Goal: Transaction & Acquisition: Purchase product/service

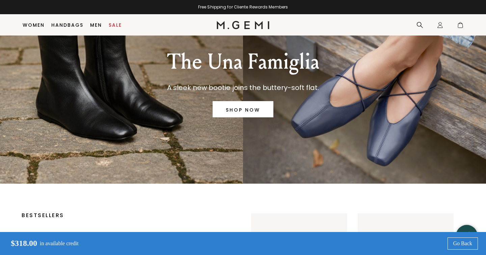
click at [396, 102] on div "The Una Famiglia A sleek new bootie joins the buttery-soft flat. SHOP NOW" at bounding box center [243, 82] width 443 height 203
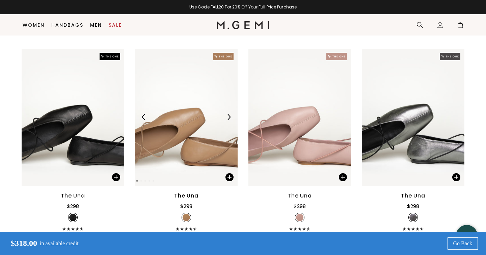
scroll to position [397, 0]
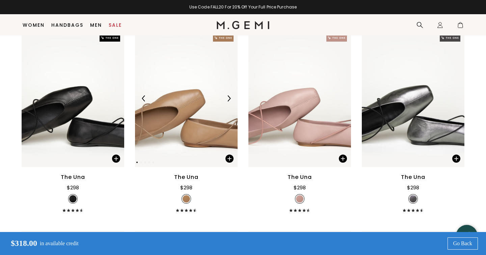
click at [187, 117] on img at bounding box center [186, 98] width 103 height 137
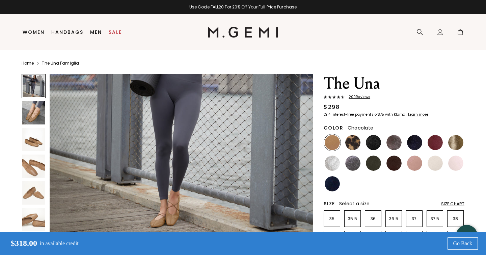
click at [398, 164] on img at bounding box center [394, 162] width 15 height 15
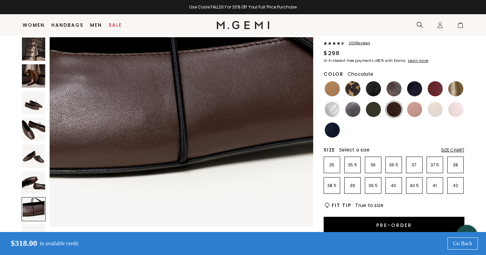
scroll to position [39, 0]
click at [371, 185] on p "39.5" at bounding box center [373, 185] width 16 height 5
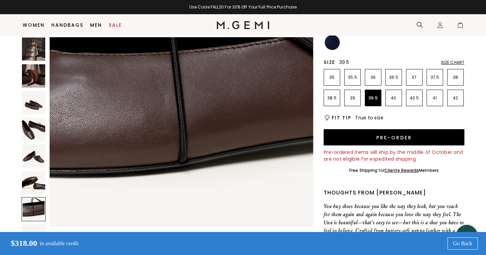
scroll to position [141, 0]
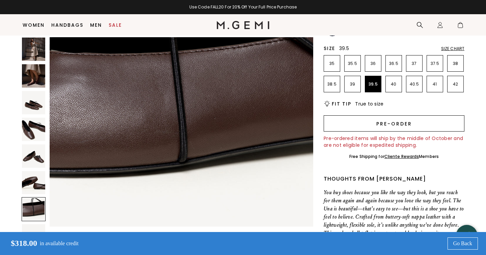
click at [379, 124] on button "Pre-order" at bounding box center [394, 123] width 141 height 16
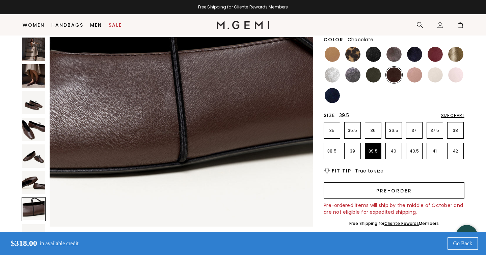
scroll to position [72, 0]
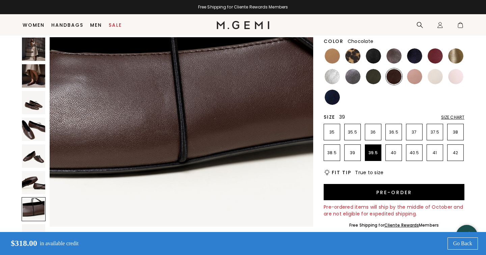
click at [354, 152] on p "39" at bounding box center [353, 152] width 16 height 5
click at [427, 71] on li at bounding box center [435, 76] width 17 height 17
click at [407, 79] on div at bounding box center [415, 76] width 17 height 17
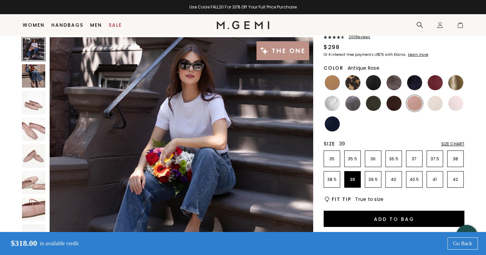
scroll to position [46, 0]
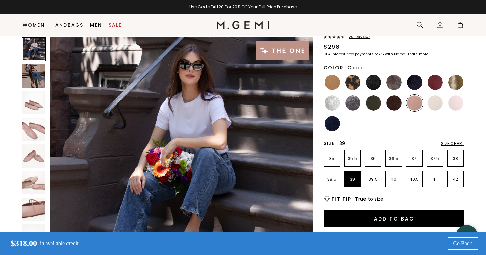
click at [415, 81] on img at bounding box center [414, 82] width 15 height 15
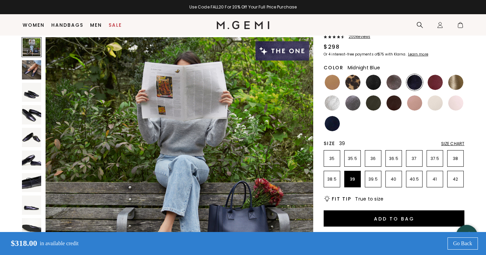
scroll to position [126, 0]
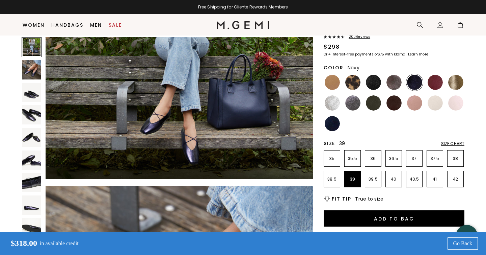
click at [331, 126] on img at bounding box center [332, 123] width 15 height 15
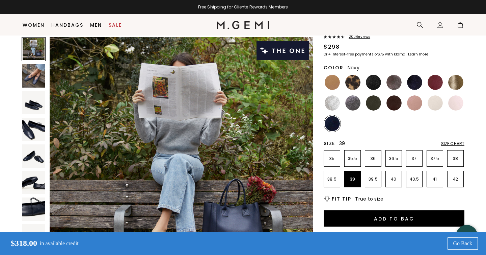
scroll to position [99, 0]
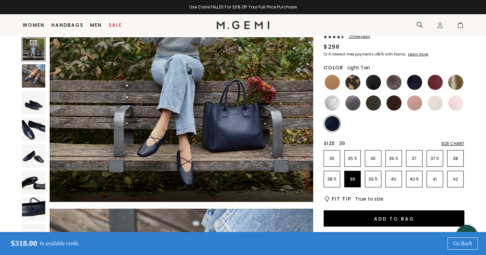
click at [337, 81] on img at bounding box center [332, 82] width 15 height 15
